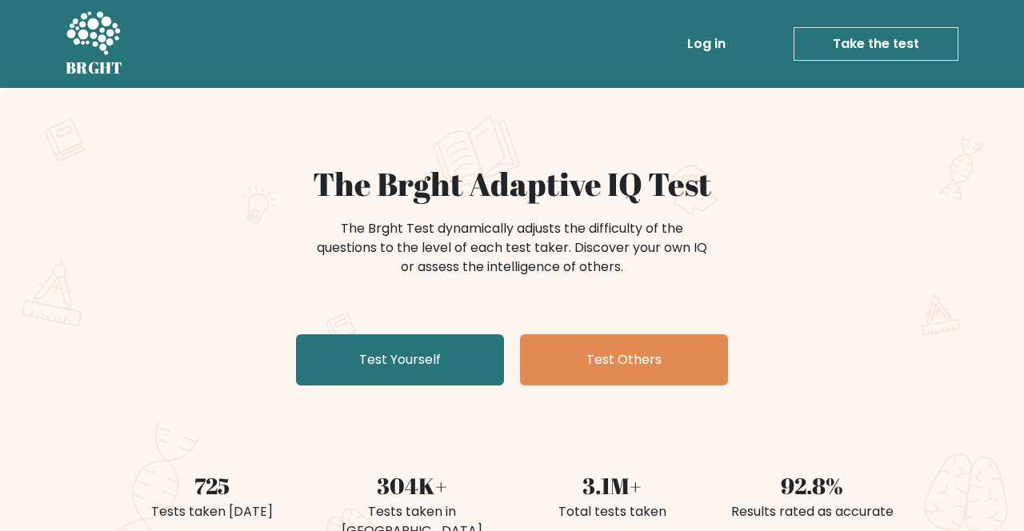
click at [338, 361] on link "Test Yourself" at bounding box center [400, 359] width 208 height 51
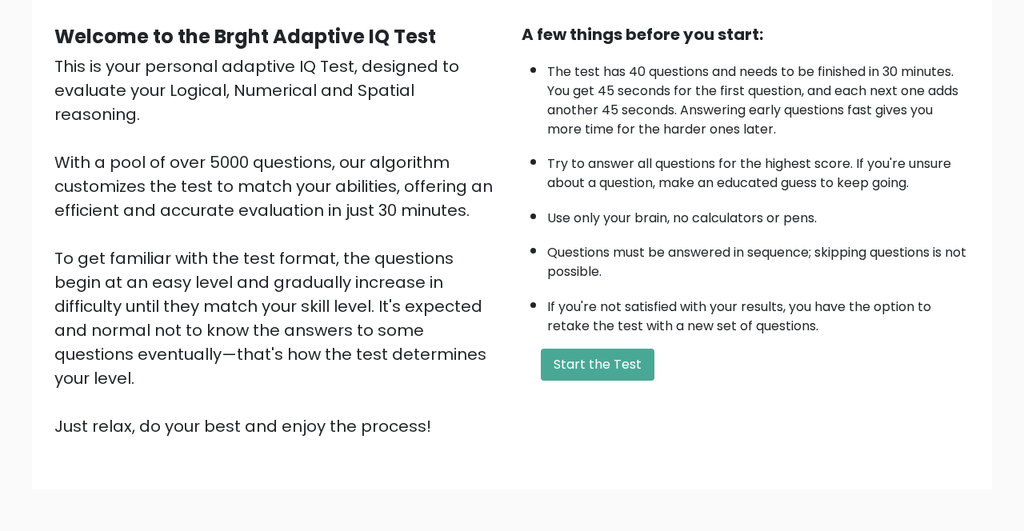
scroll to position [143, 0]
click at [586, 363] on button "Start the Test" at bounding box center [598, 364] width 114 height 32
click at [626, 356] on button "Start the Test" at bounding box center [598, 364] width 114 height 32
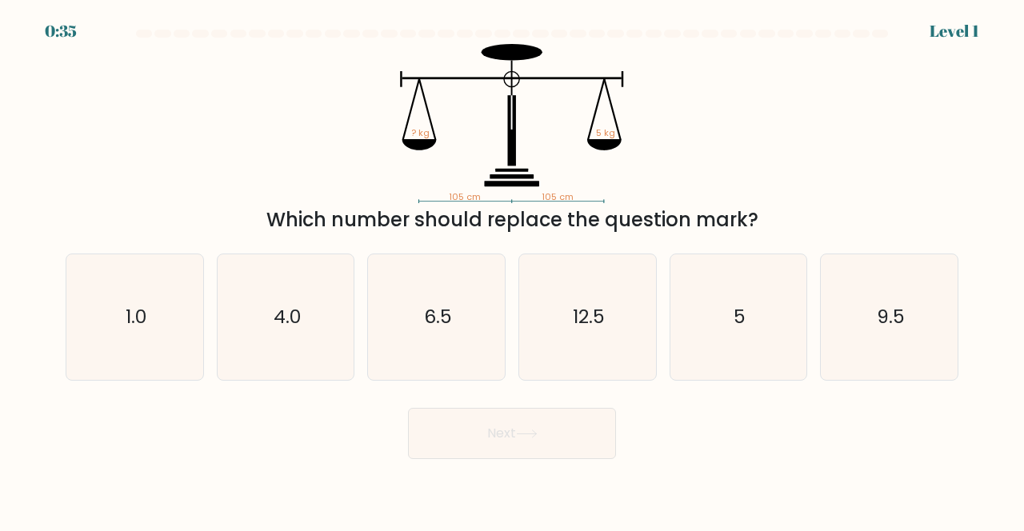
click at [717, 325] on icon "5" at bounding box center [739, 317] width 126 height 126
click at [513, 270] on input "e. 5" at bounding box center [512, 268] width 1 height 4
radio input "true"
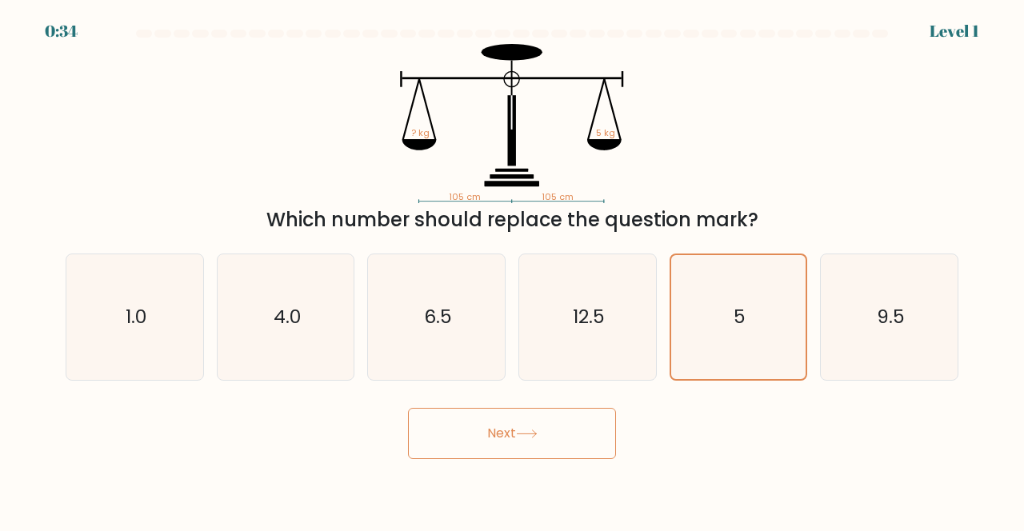
click at [461, 448] on button "Next" at bounding box center [512, 433] width 208 height 51
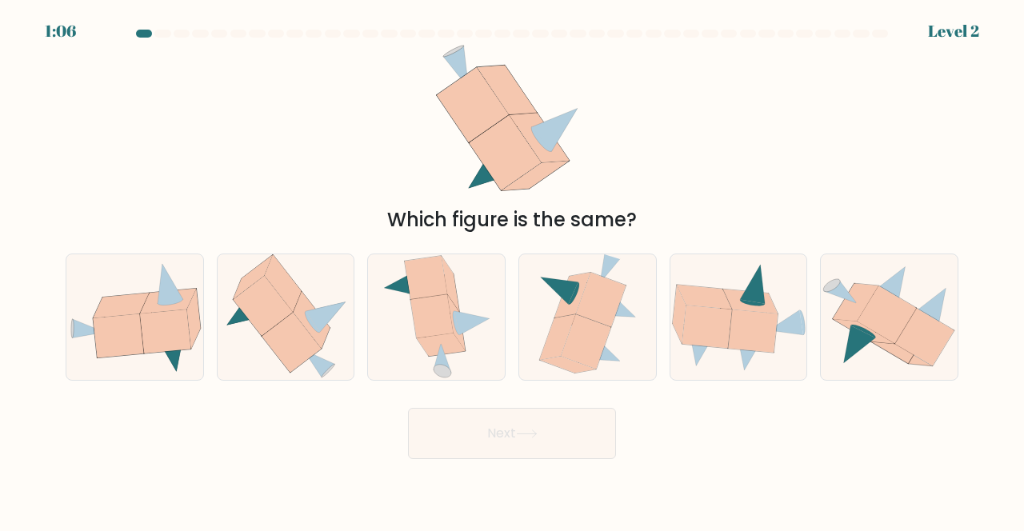
click at [114, 357] on icon at bounding box center [119, 336] width 50 height 44
click at [512, 270] on input "a." at bounding box center [512, 268] width 1 height 4
radio input "true"
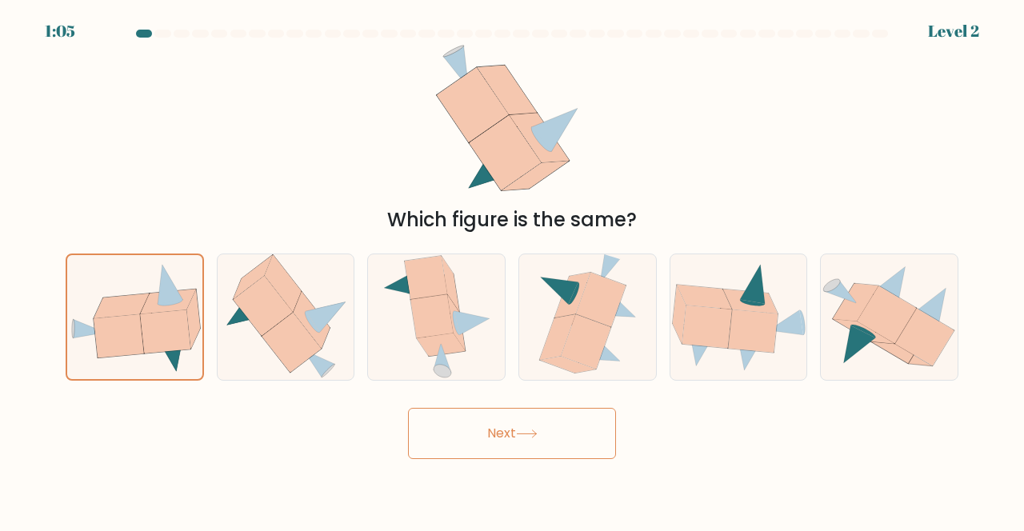
click at [531, 459] on button "Next" at bounding box center [512, 433] width 208 height 51
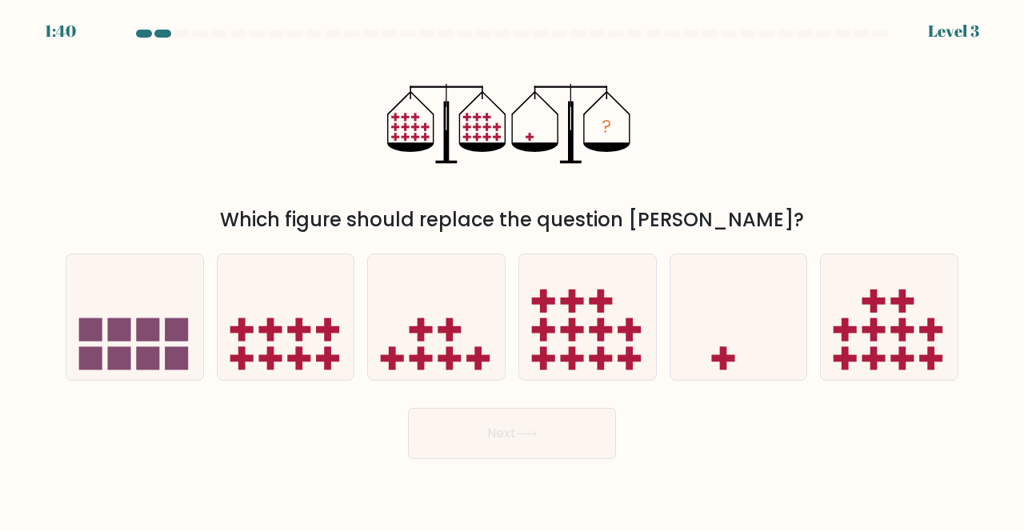
click at [728, 320] on icon at bounding box center [738, 317] width 137 height 113
click at [513, 270] on input "e." at bounding box center [512, 268] width 1 height 4
radio input "true"
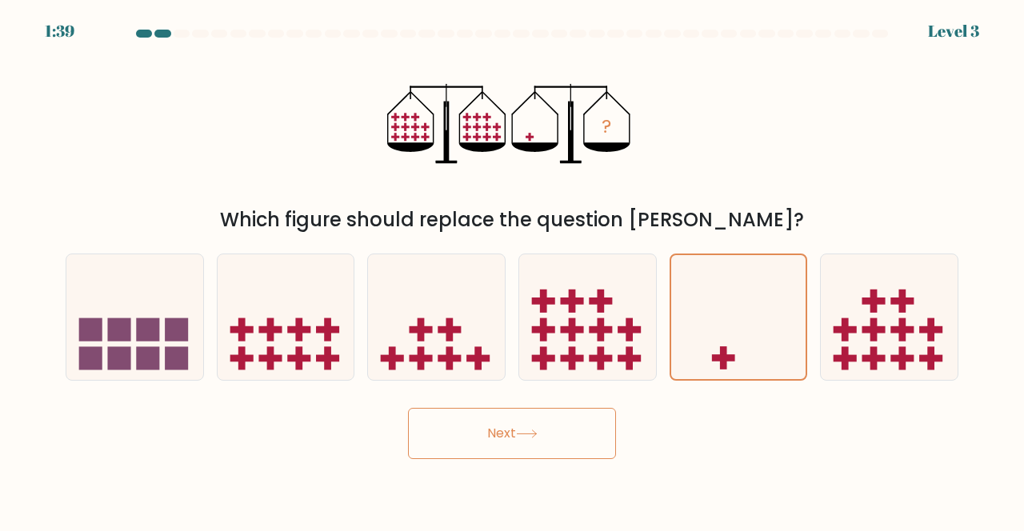
click at [512, 453] on button "Next" at bounding box center [512, 433] width 208 height 51
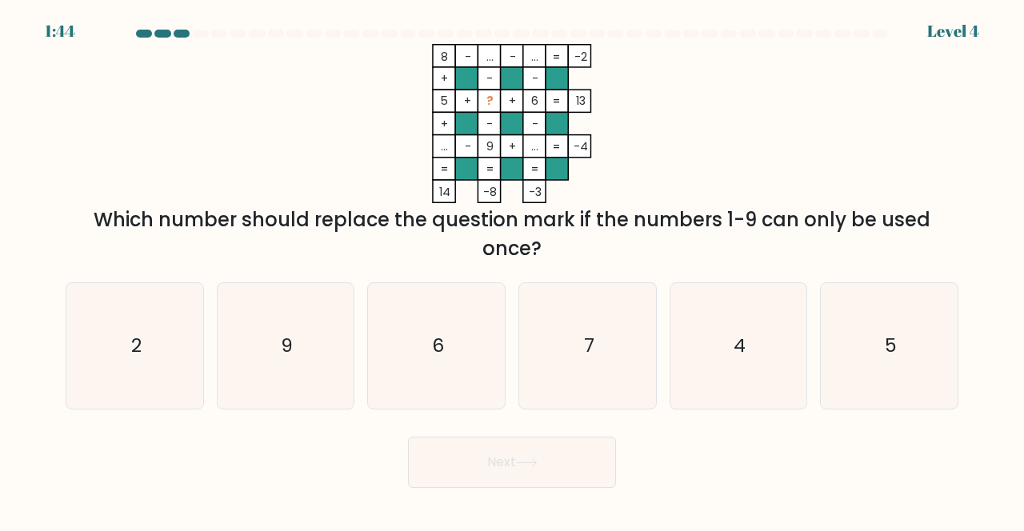
click at [120, 372] on icon "2" at bounding box center [135, 346] width 126 height 126
click at [512, 270] on input "a. 2" at bounding box center [512, 268] width 1 height 4
radio input "true"
click at [450, 481] on button "Next" at bounding box center [512, 462] width 208 height 51
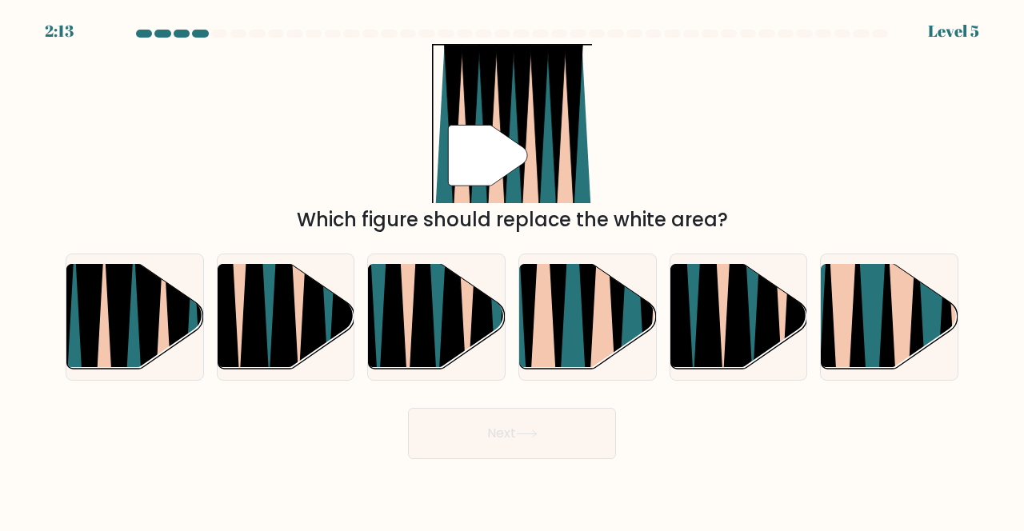
click at [550, 328] on icon at bounding box center [543, 262] width 30 height 273
click at [513, 270] on input "d." at bounding box center [512, 268] width 1 height 4
radio input "true"
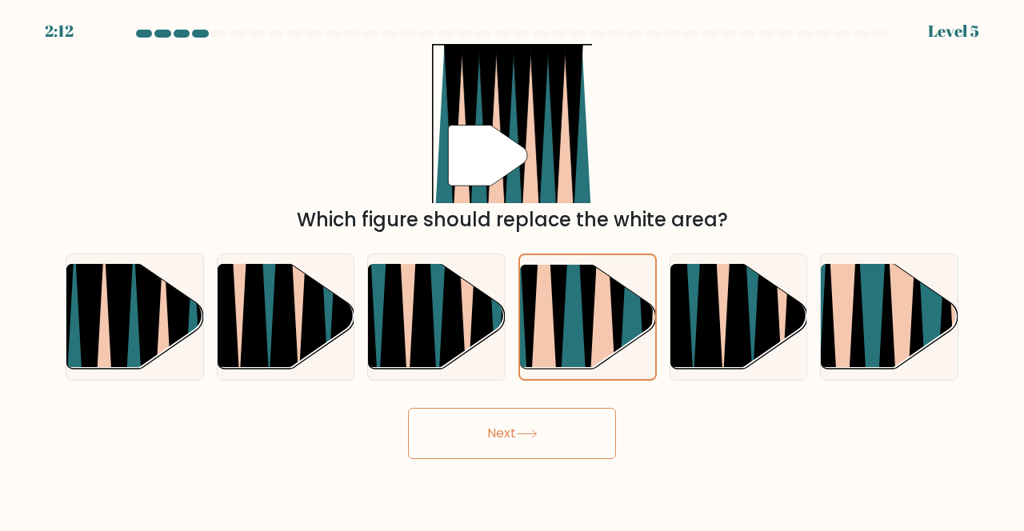
click at [449, 453] on button "Next" at bounding box center [512, 433] width 208 height 51
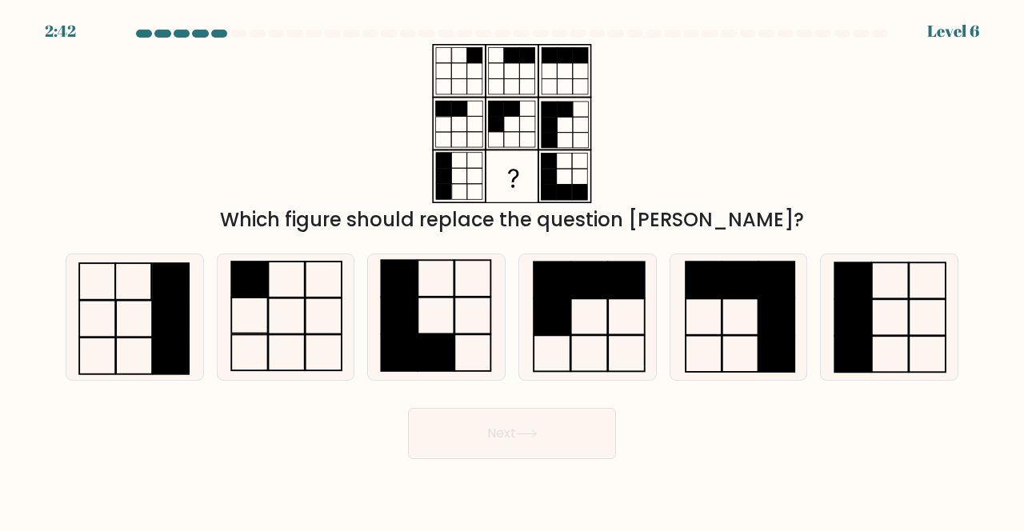
click at [418, 322] on rect at bounding box center [436, 316] width 36 height 37
click at [512, 270] on input "c." at bounding box center [512, 268] width 1 height 4
radio input "true"
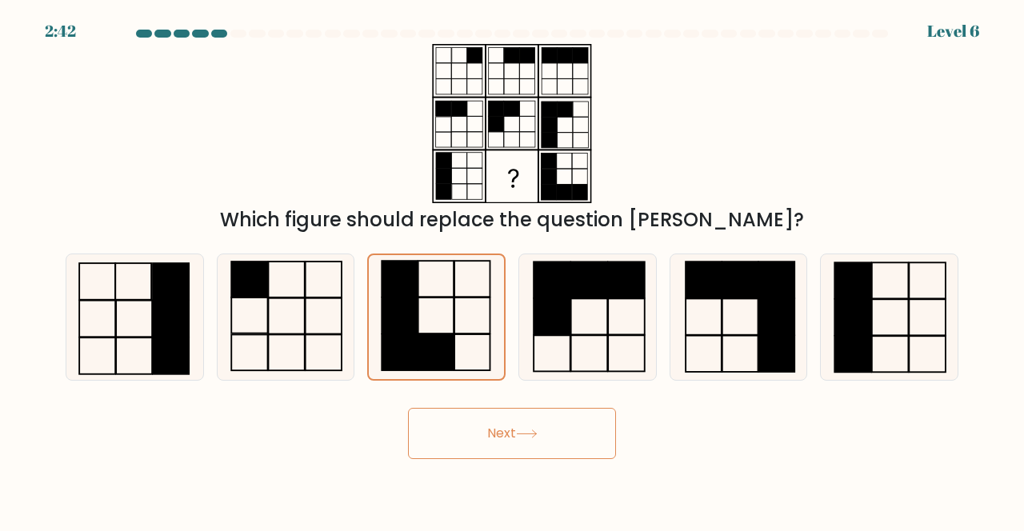
click at [430, 444] on button "Next" at bounding box center [512, 433] width 208 height 51
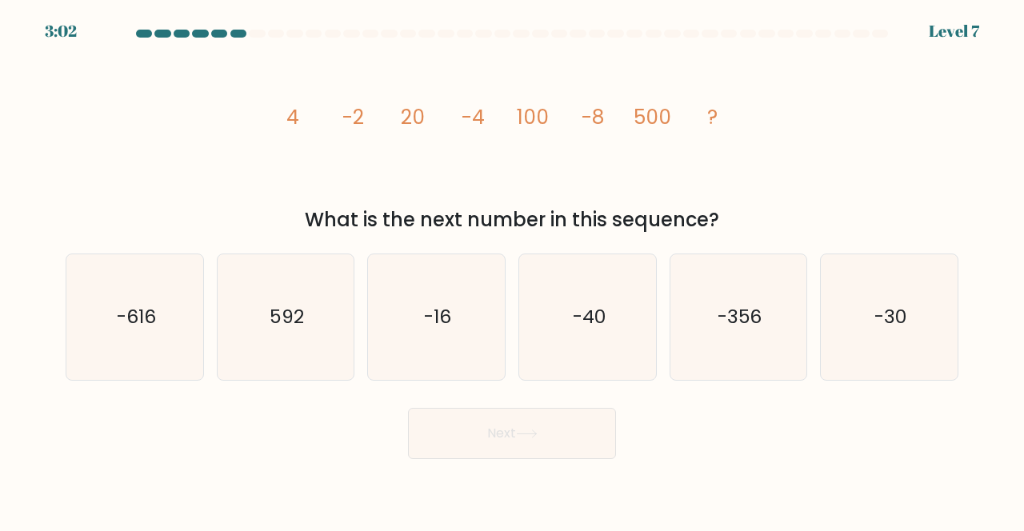
click at [388, 328] on icon "-16" at bounding box center [437, 317] width 126 height 126
click at [512, 270] on input "c. -16" at bounding box center [512, 268] width 1 height 4
radio input "true"
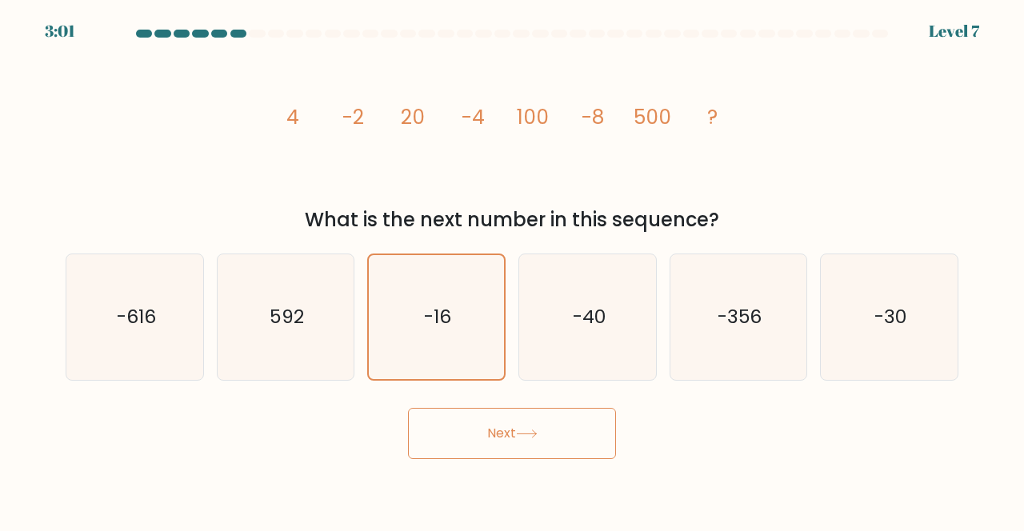
click at [448, 459] on button "Next" at bounding box center [512, 433] width 208 height 51
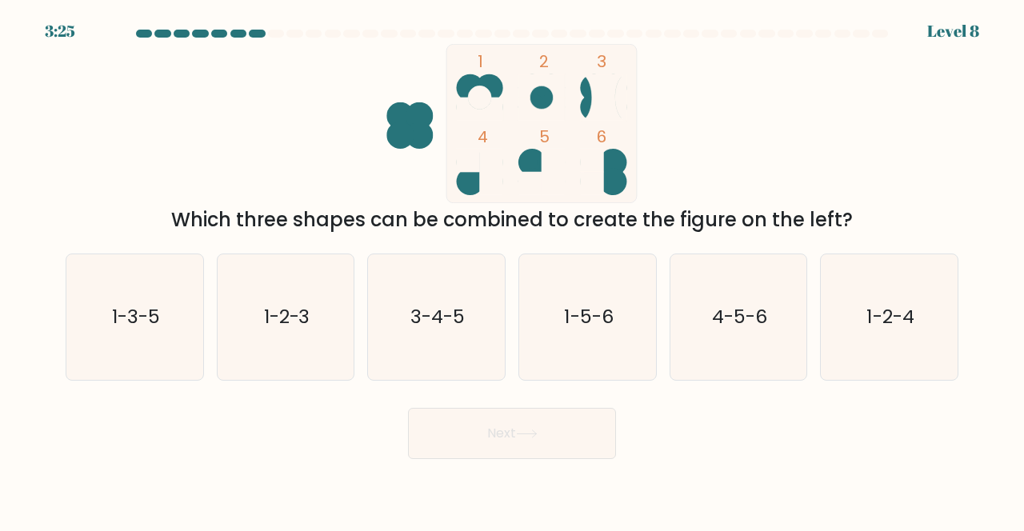
click at [754, 330] on text "4-5-6" at bounding box center [739, 317] width 55 height 26
click at [513, 270] on input "e. 4-5-6" at bounding box center [512, 268] width 1 height 4
radio input "true"
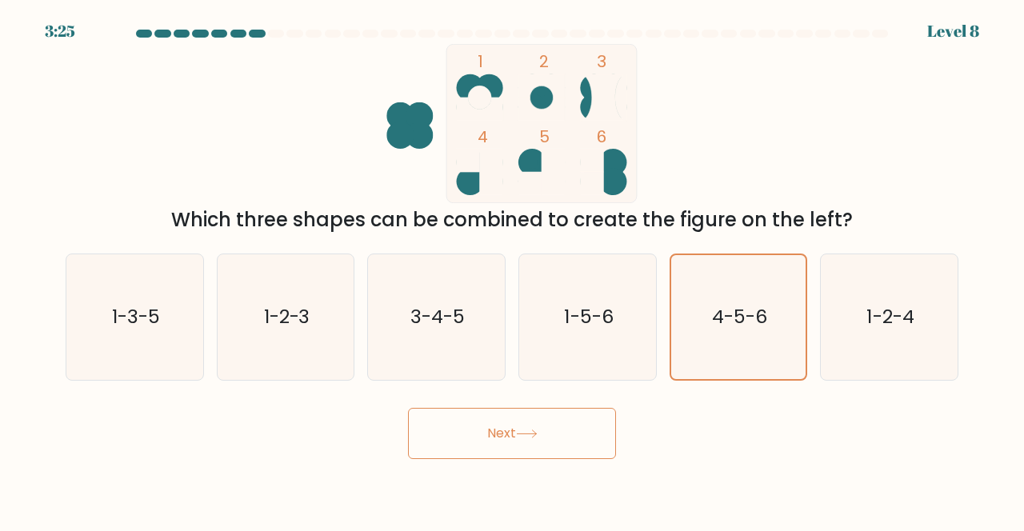
click at [534, 459] on button "Next" at bounding box center [512, 433] width 208 height 51
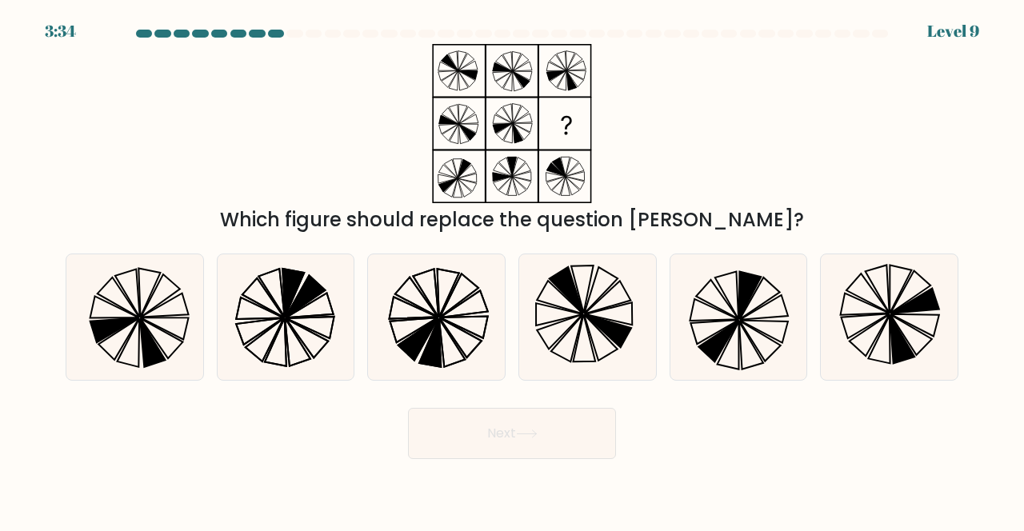
click at [434, 346] on icon at bounding box center [430, 343] width 22 height 48
click at [512, 270] on input "c." at bounding box center [512, 268] width 1 height 4
radio input "true"
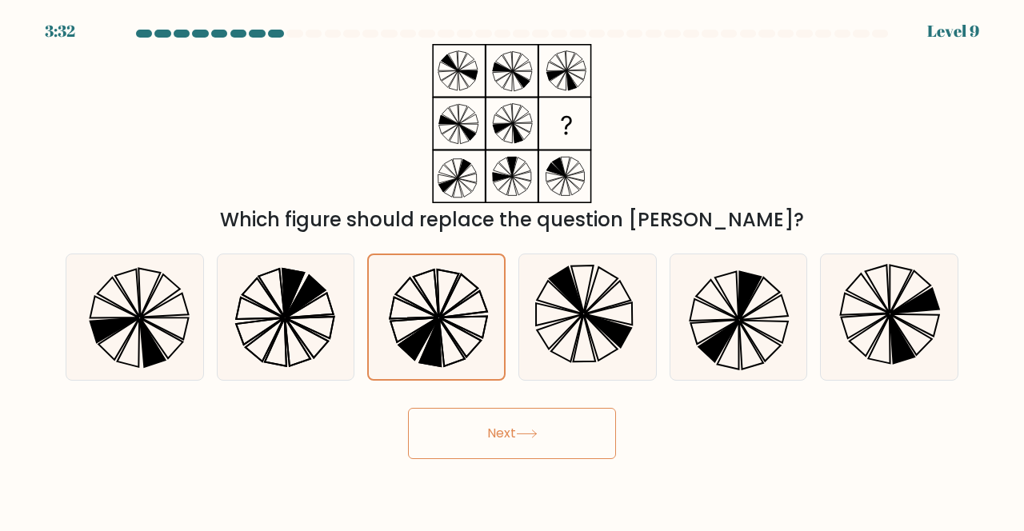
click at [469, 454] on button "Next" at bounding box center [512, 433] width 208 height 51
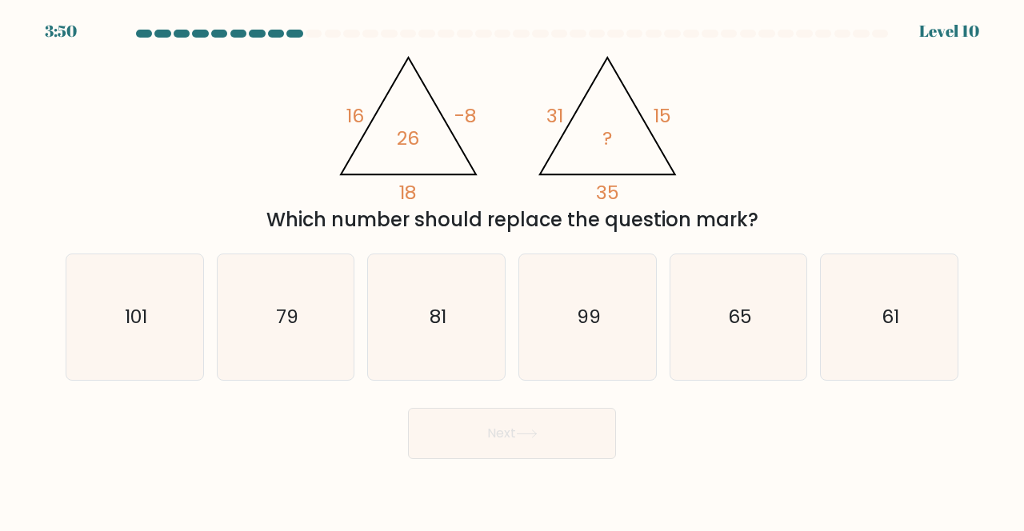
click at [399, 322] on icon "81" at bounding box center [437, 317] width 126 height 126
click at [512, 270] on input "c. 81" at bounding box center [512, 268] width 1 height 4
radio input "true"
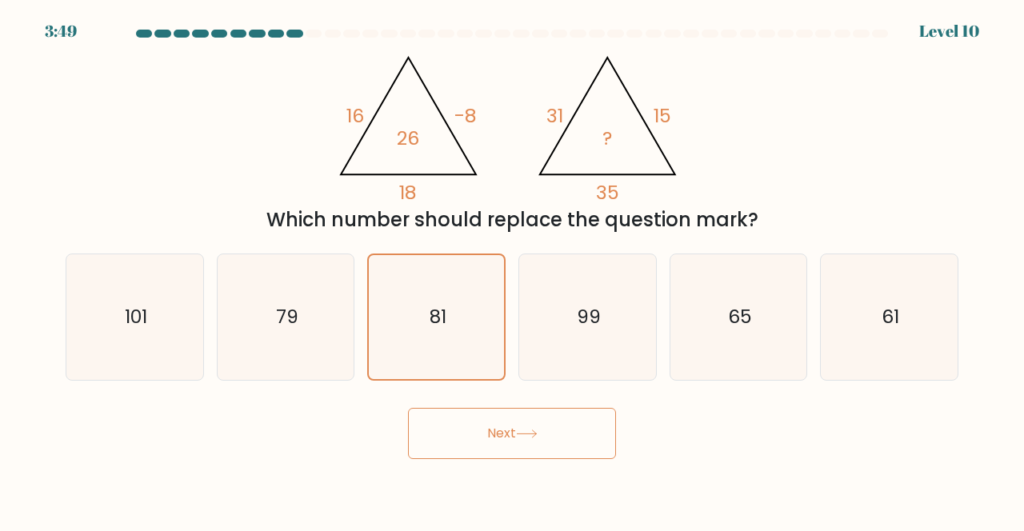
click at [450, 459] on button "Next" at bounding box center [512, 433] width 208 height 51
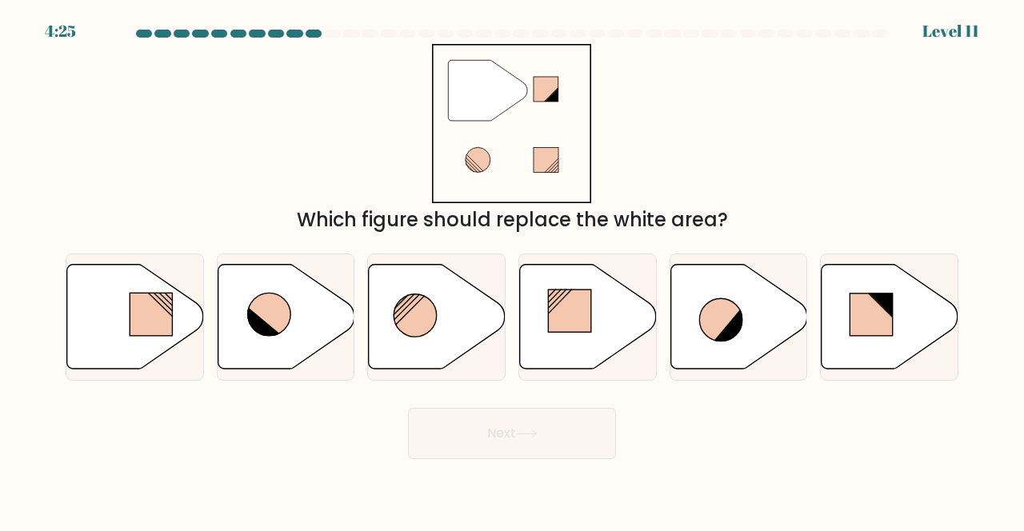
click at [266, 315] on icon at bounding box center [269, 314] width 43 height 43
click at [512, 270] on input "b." at bounding box center [512, 268] width 1 height 4
radio input "true"
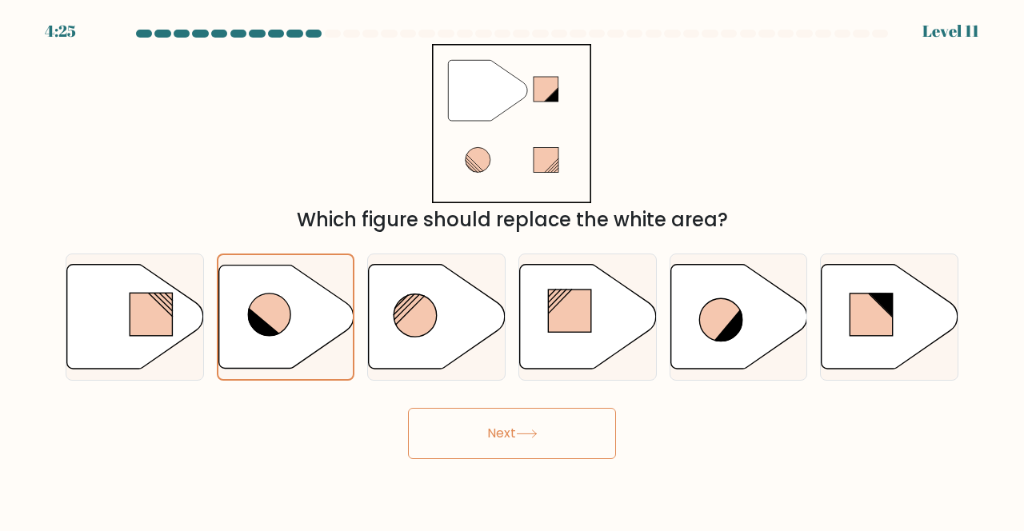
click at [439, 445] on button "Next" at bounding box center [512, 433] width 208 height 51
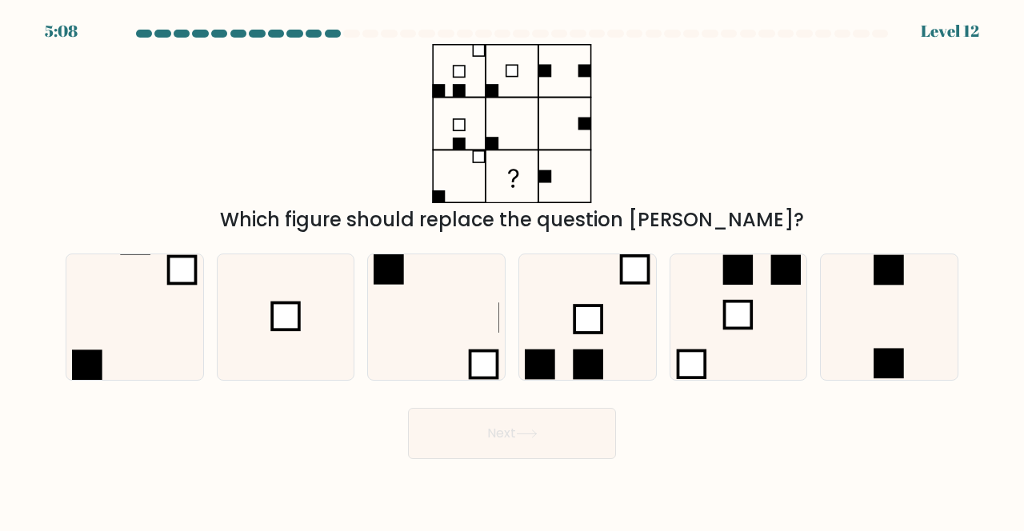
click at [513, 451] on button "Next" at bounding box center [512, 433] width 208 height 51
click at [284, 304] on icon at bounding box center [286, 317] width 126 height 126
click at [512, 270] on input "b." at bounding box center [512, 268] width 1 height 4
radio input "true"
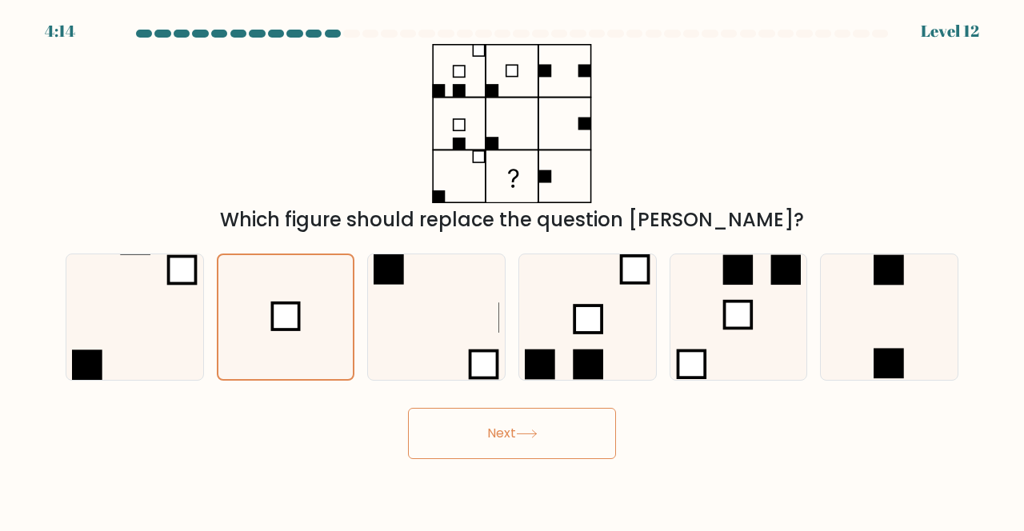
click at [522, 438] on icon at bounding box center [527, 434] width 22 height 9
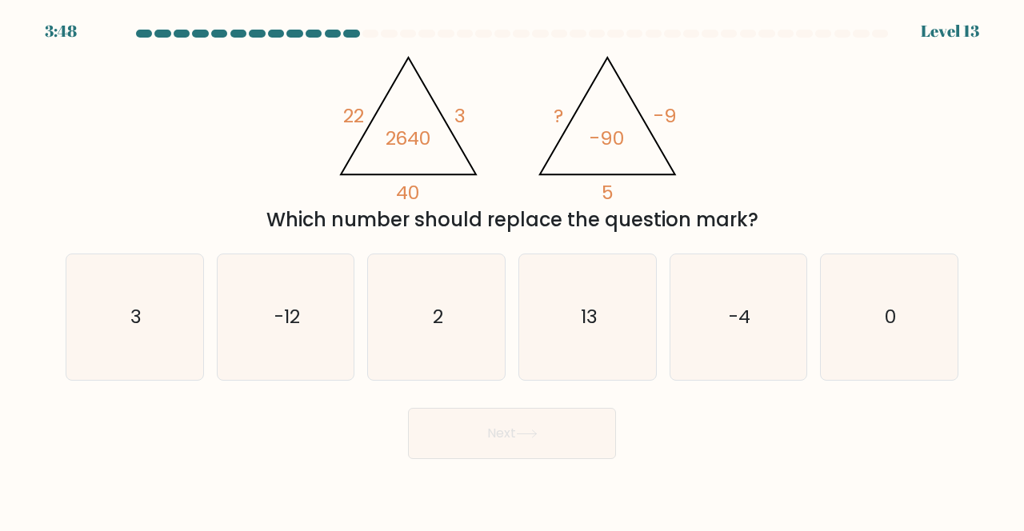
click at [470, 333] on icon "2" at bounding box center [437, 317] width 126 height 126
click at [512, 270] on input "c. 2" at bounding box center [512, 268] width 1 height 4
radio input "true"
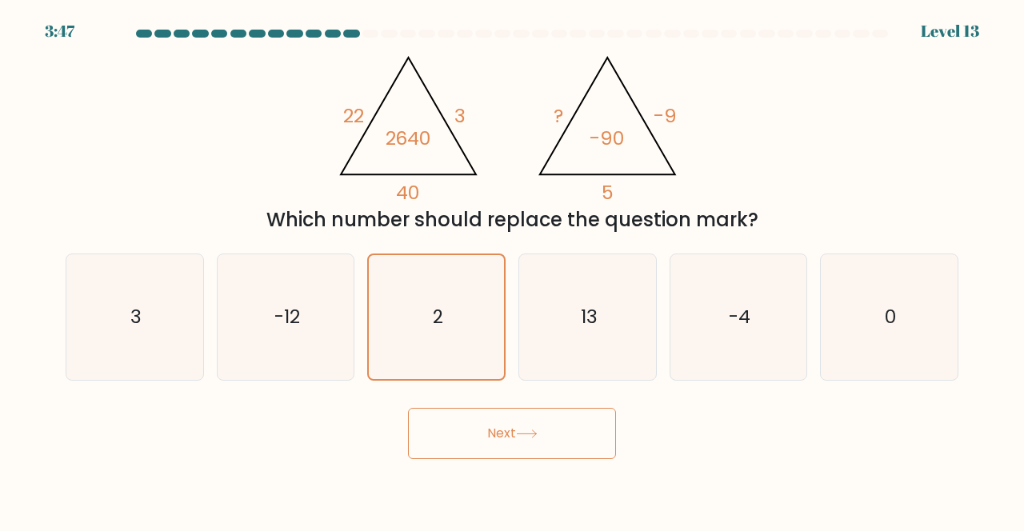
click at [547, 451] on button "Next" at bounding box center [512, 433] width 208 height 51
click at [536, 438] on icon at bounding box center [527, 434] width 22 height 9
click at [531, 438] on icon at bounding box center [527, 434] width 22 height 9
click at [534, 456] on button "Next" at bounding box center [512, 433] width 208 height 51
click at [550, 453] on button "Next" at bounding box center [512, 433] width 208 height 51
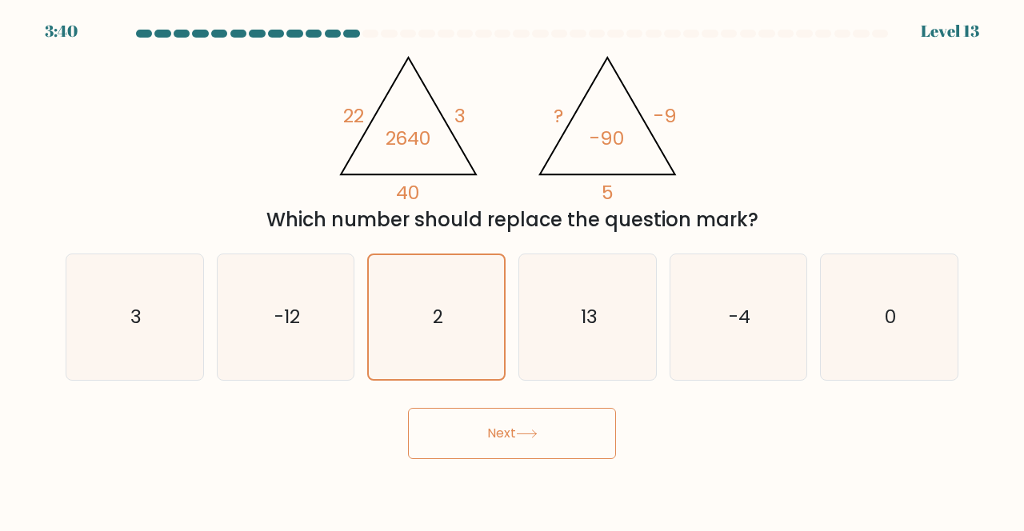
click at [538, 438] on icon at bounding box center [527, 434] width 22 height 9
click at [529, 438] on icon at bounding box center [527, 434] width 22 height 9
click at [451, 320] on icon "2" at bounding box center [436, 317] width 124 height 124
click at [512, 270] on input "c. 2" at bounding box center [512, 268] width 1 height 4
click at [563, 330] on icon "13" at bounding box center [588, 317] width 126 height 126
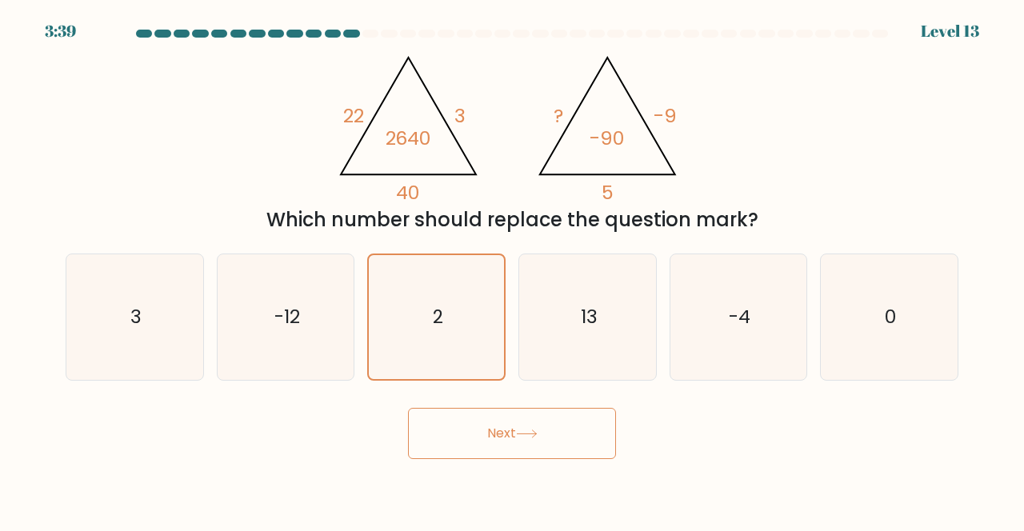
click at [513, 270] on input "d. 13" at bounding box center [512, 268] width 1 height 4
radio input "true"
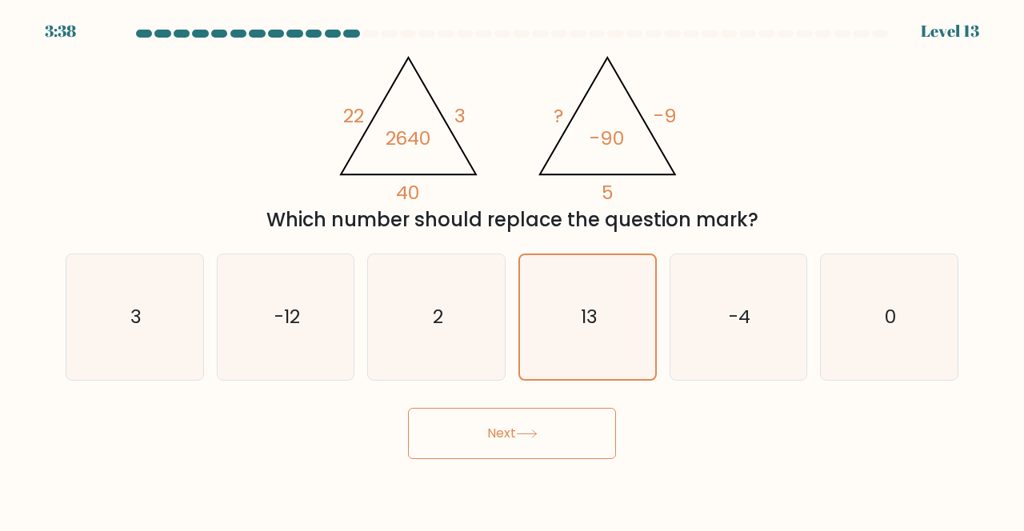
click at [463, 346] on icon "2" at bounding box center [437, 317] width 126 height 126
click at [512, 270] on input "c. 2" at bounding box center [512, 268] width 1 height 4
radio input "true"
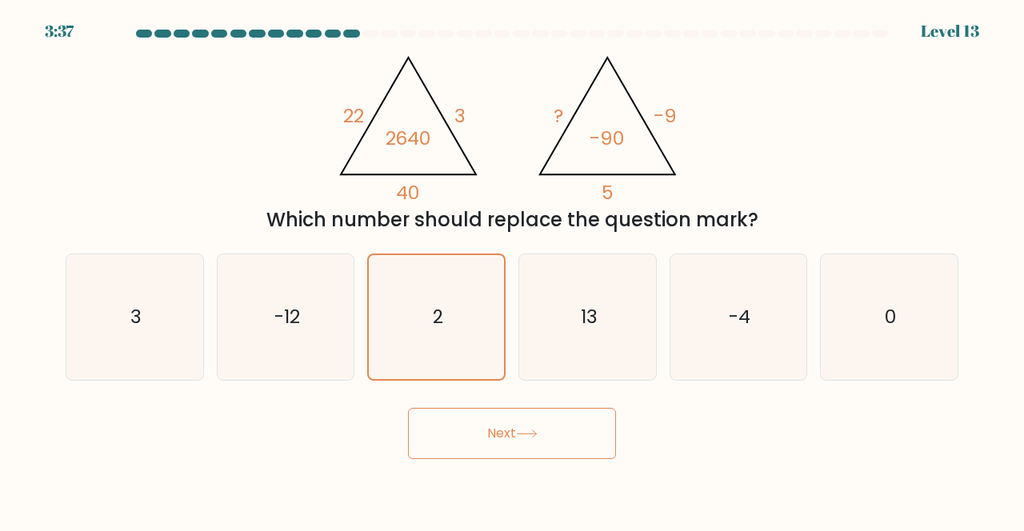
click at [528, 438] on icon at bounding box center [527, 434] width 22 height 9
click at [530, 459] on button "Next" at bounding box center [512, 433] width 208 height 51
click at [538, 457] on button "Next" at bounding box center [512, 433] width 208 height 51
click at [962, 31] on div at bounding box center [512, 37] width 912 height 14
click at [309, 331] on icon "-12" at bounding box center [286, 317] width 126 height 126
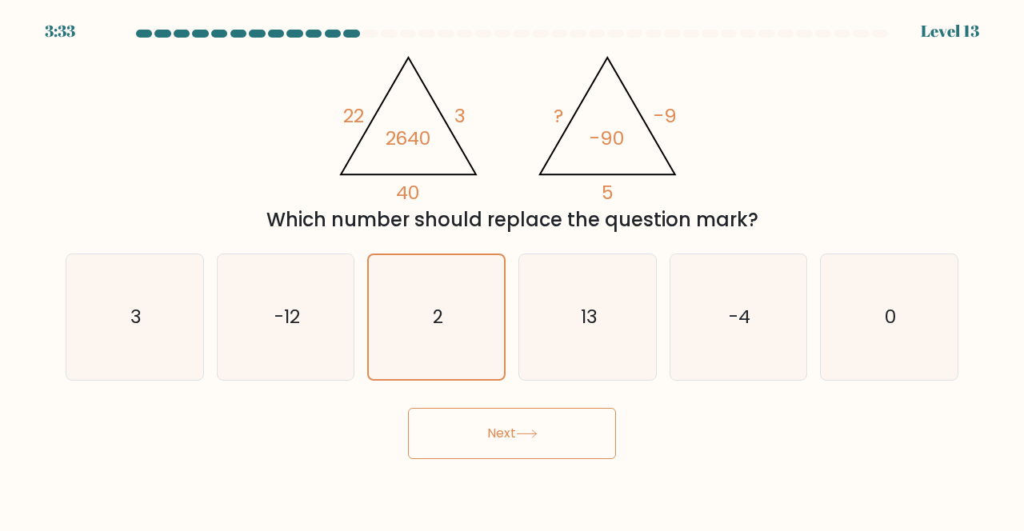
click at [512, 270] on input "b. -12" at bounding box center [512, 268] width 1 height 4
radio input "true"
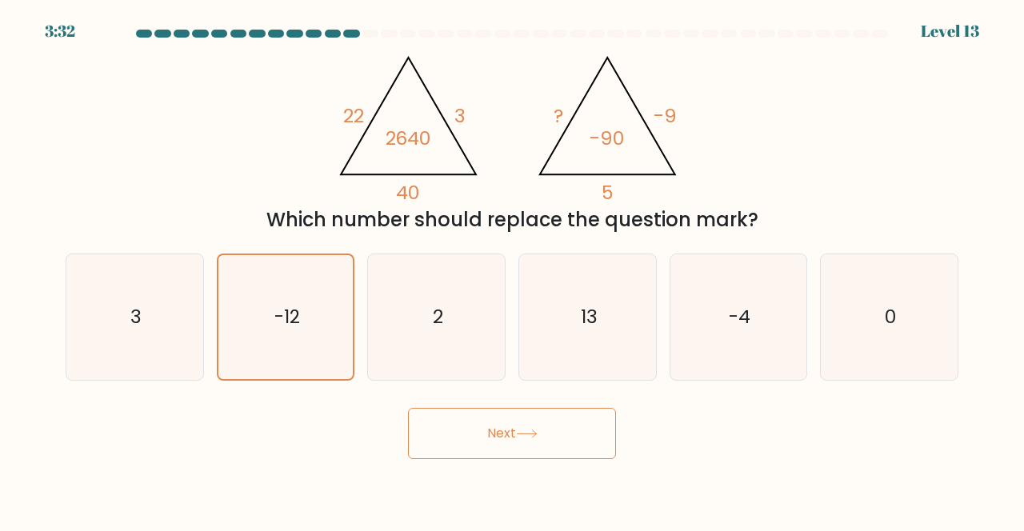
click at [538, 438] on icon at bounding box center [527, 434] width 22 height 9
click at [534, 438] on icon at bounding box center [527, 434] width 22 height 9
click at [464, 346] on icon "2" at bounding box center [437, 317] width 126 height 126
click at [512, 270] on input "c. 2" at bounding box center [512, 268] width 1 height 4
radio input "true"
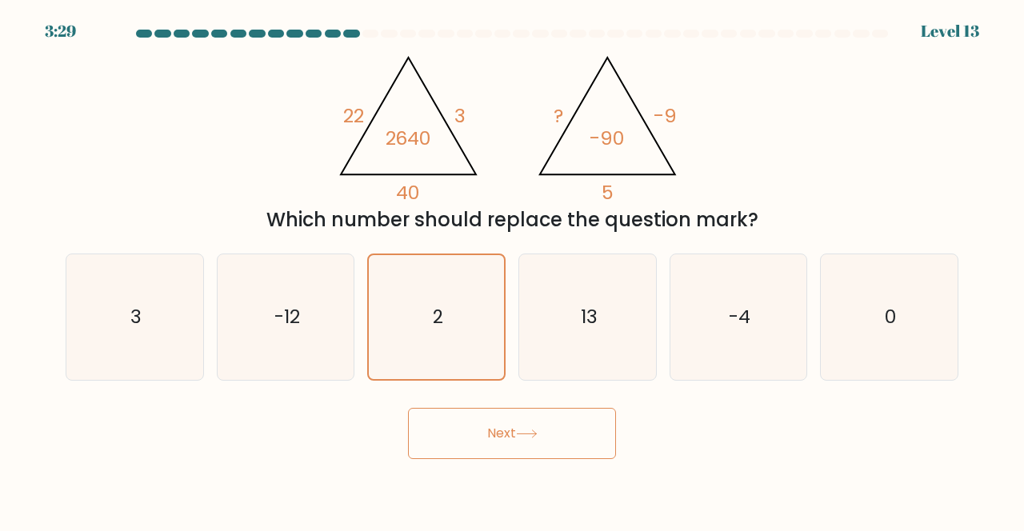
click at [324, 352] on icon "-12" at bounding box center [286, 317] width 126 height 126
click at [512, 270] on input "b. -12" at bounding box center [512, 268] width 1 height 4
radio input "true"
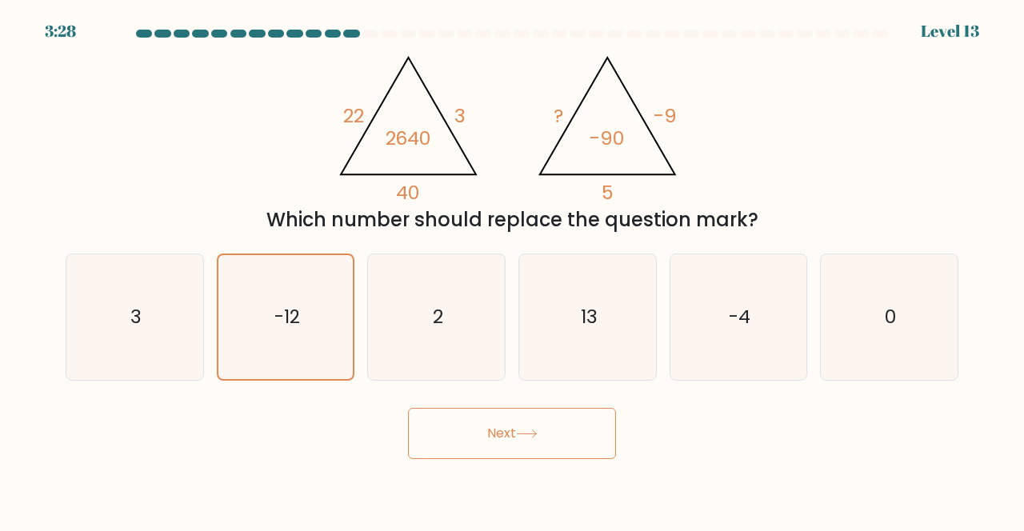
click at [488, 353] on icon "2" at bounding box center [437, 317] width 126 height 126
click at [512, 270] on input "c. 2" at bounding box center [512, 268] width 1 height 4
radio input "true"
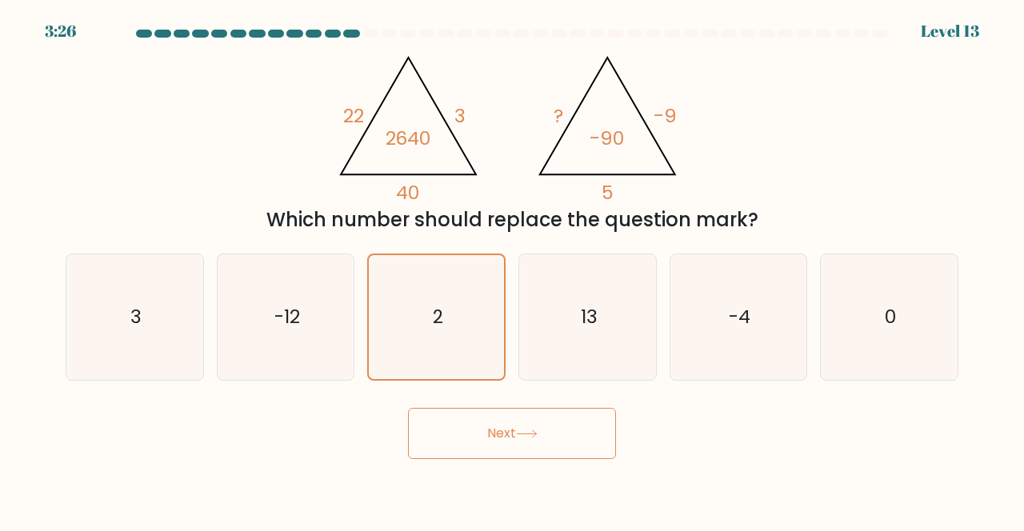
click at [538, 438] on icon at bounding box center [527, 434] width 22 height 9
click at [542, 445] on button "Next" at bounding box center [512, 433] width 208 height 51
